Goal: Task Accomplishment & Management: Manage account settings

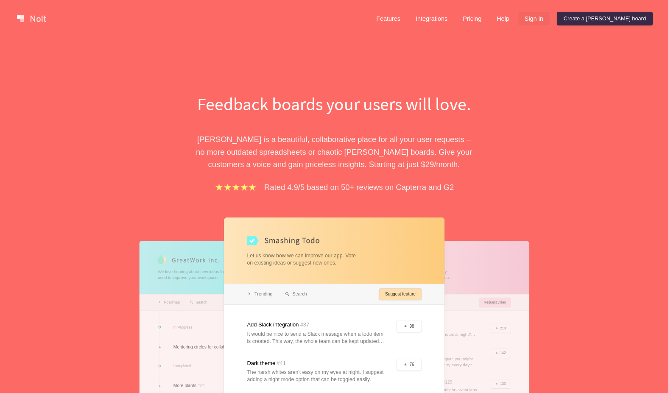
click at [550, 17] on link "Sign in" at bounding box center [534, 19] width 32 height 14
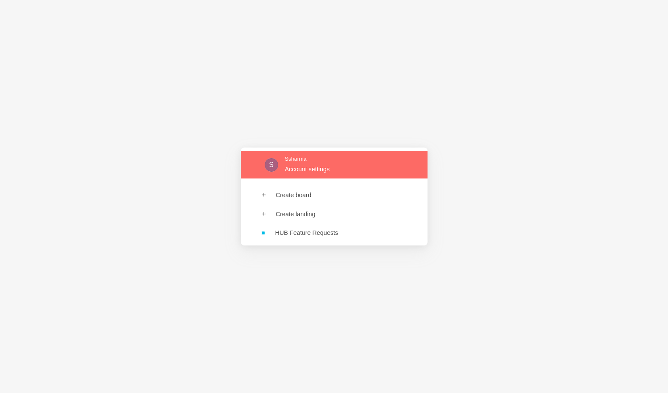
click at [308, 174] on link at bounding box center [334, 165] width 187 height 28
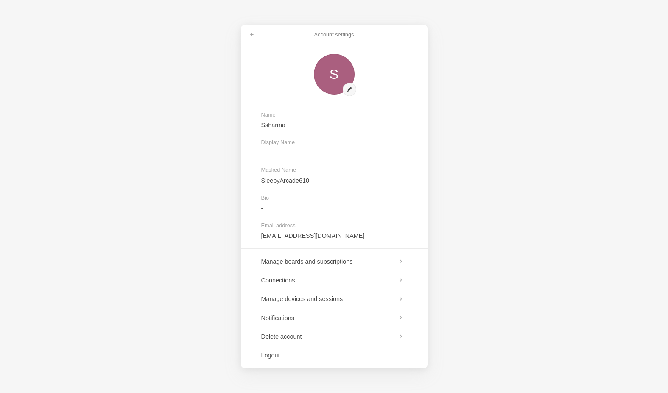
click at [261, 39] on div "Account settings" at bounding box center [334, 35] width 187 height 20
click at [248, 38] on link at bounding box center [251, 35] width 15 height 14
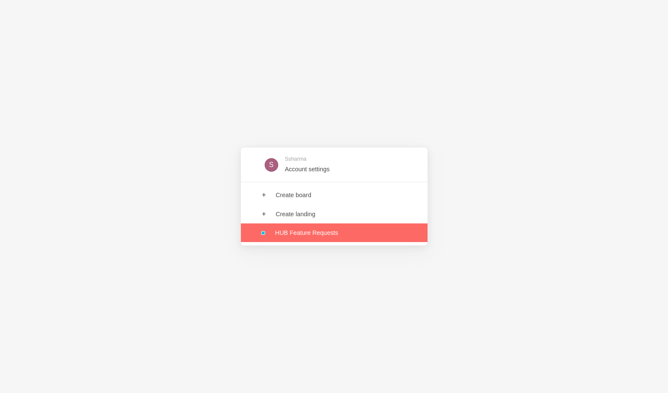
click at [298, 233] on link at bounding box center [334, 232] width 187 height 19
